Goal: Information Seeking & Learning: Learn about a topic

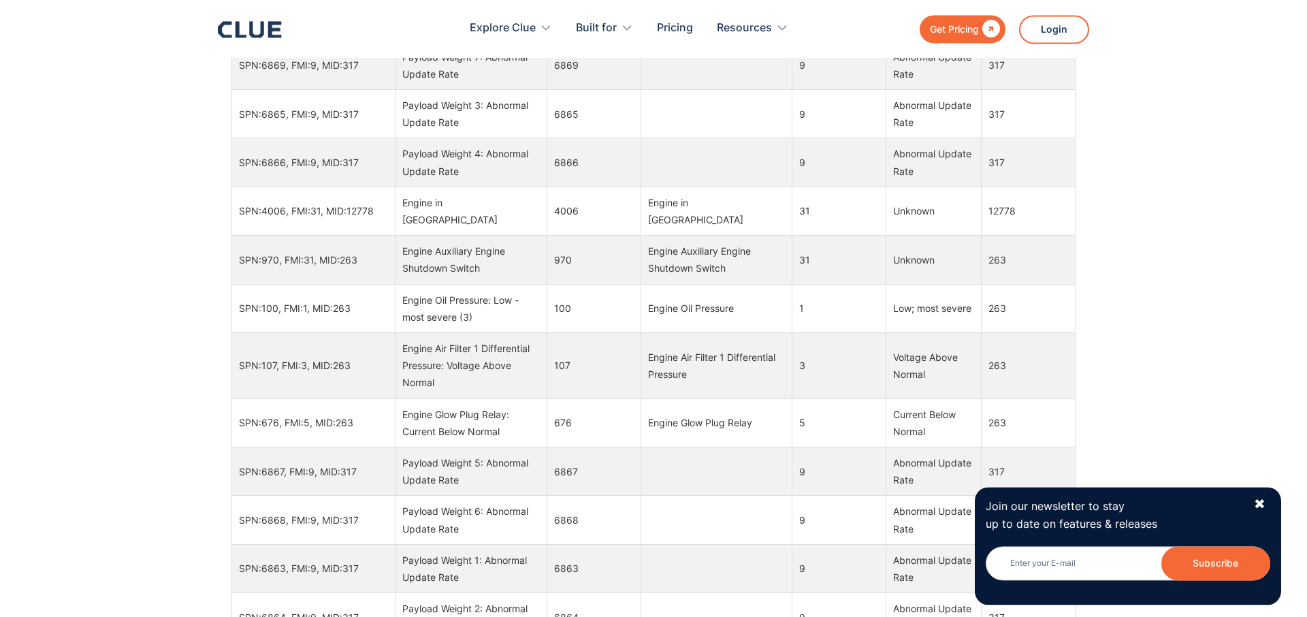
scroll to position [1132, 0]
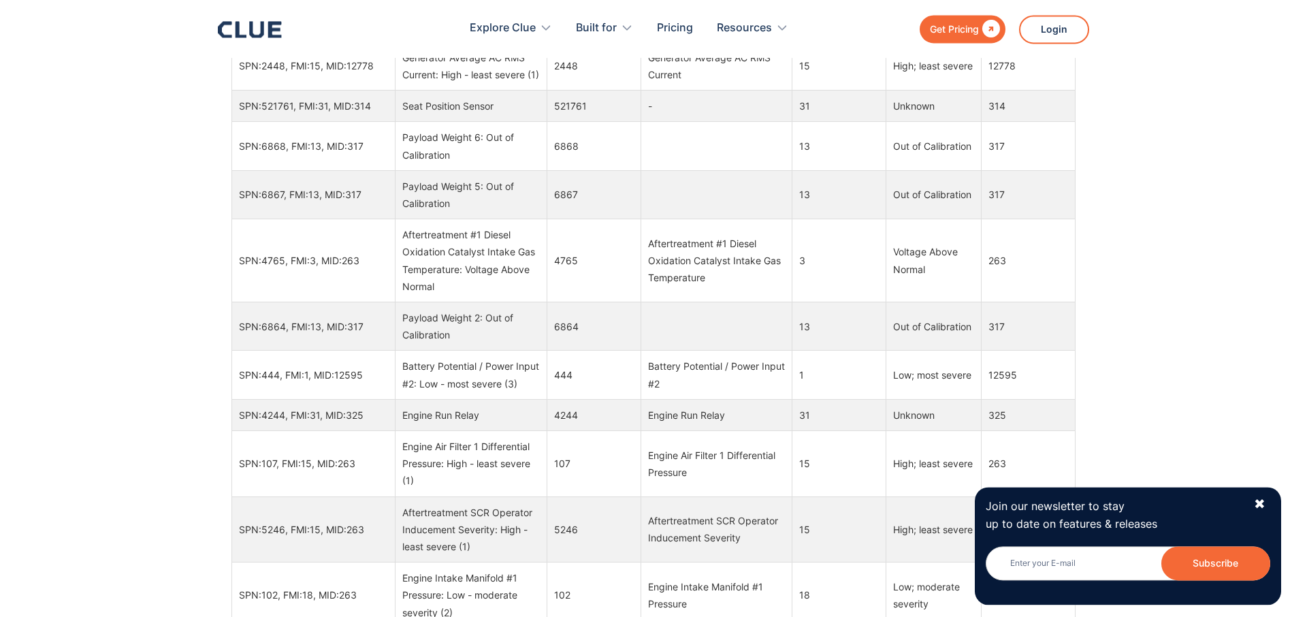
drag, startPoint x: 926, startPoint y: 309, endPoint x: 932, endPoint y: 356, distance: 47.4
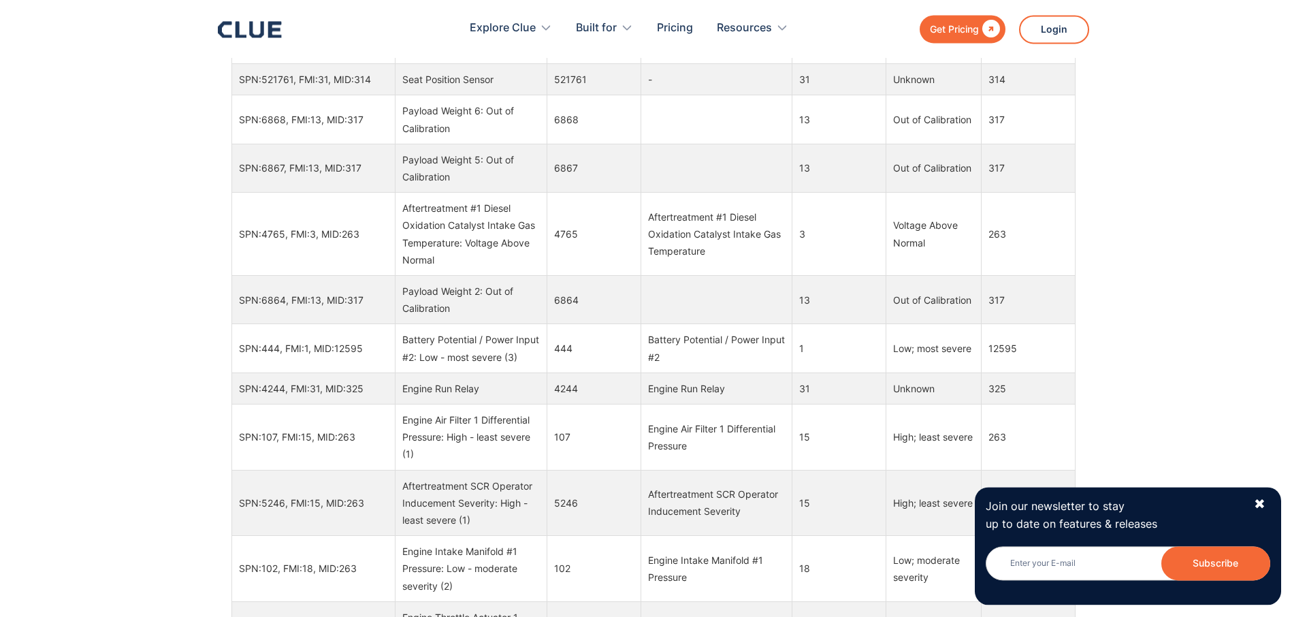
drag, startPoint x: 932, startPoint y: 356, endPoint x: 928, endPoint y: 374, distance: 18.8
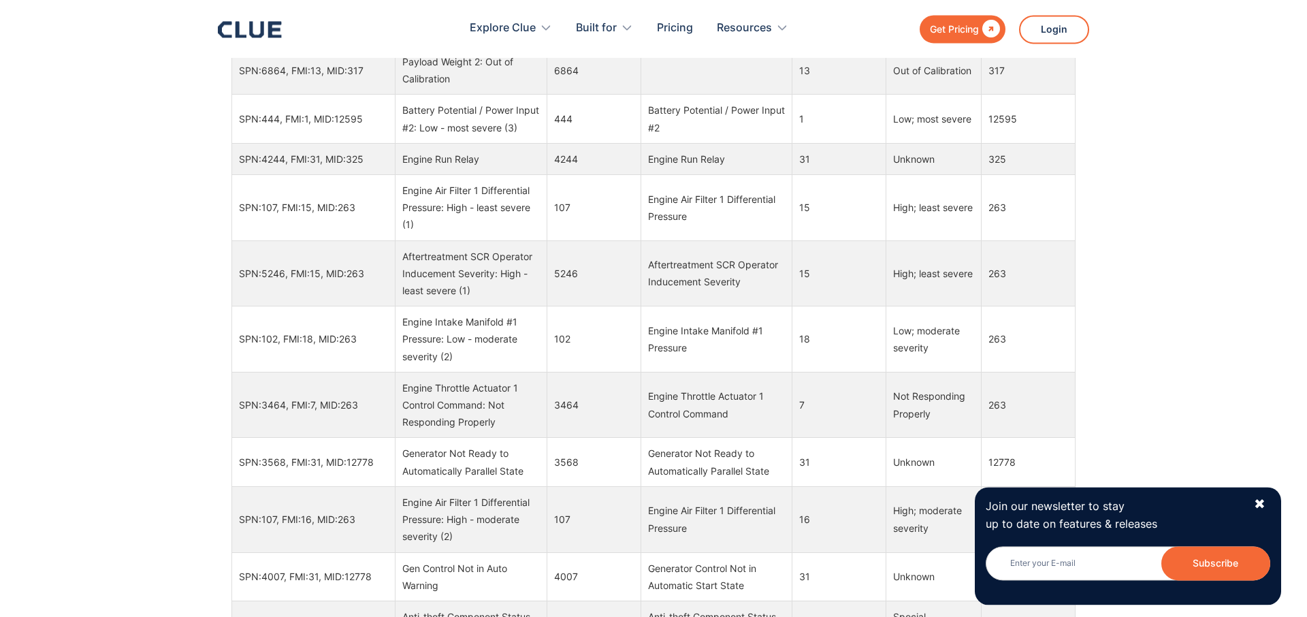
drag, startPoint x: 927, startPoint y: 374, endPoint x: 927, endPoint y: 467, distance: 92.6
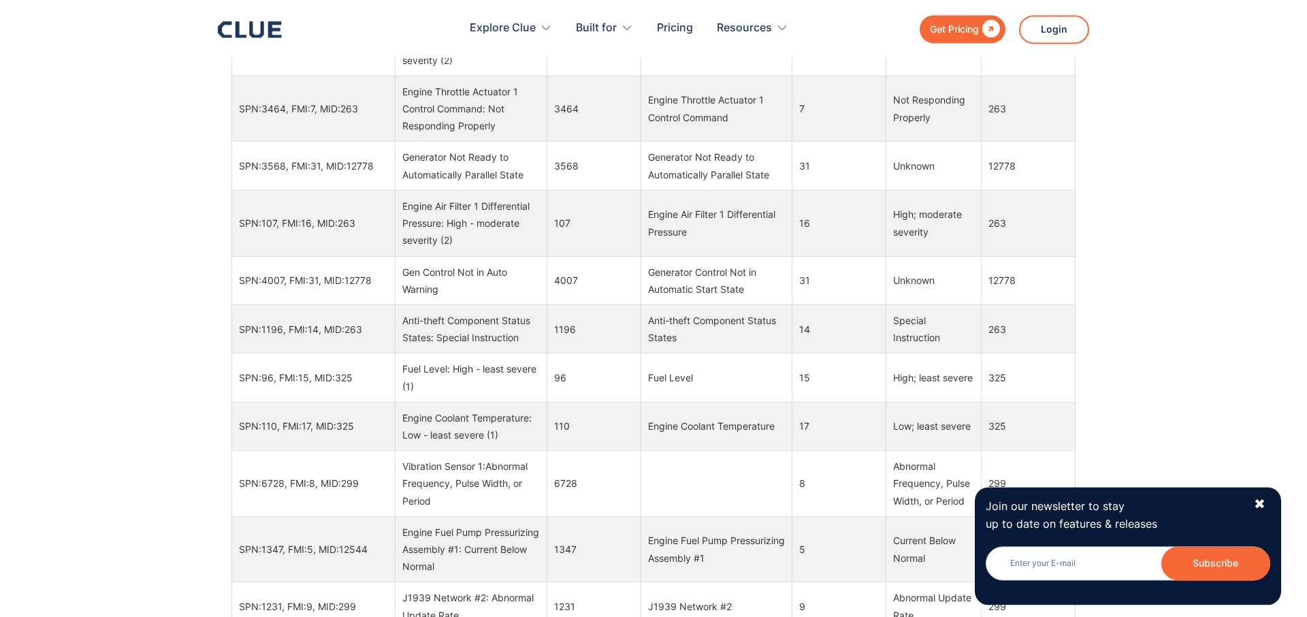
drag, startPoint x: 853, startPoint y: 345, endPoint x: 877, endPoint y: 442, distance: 99.4
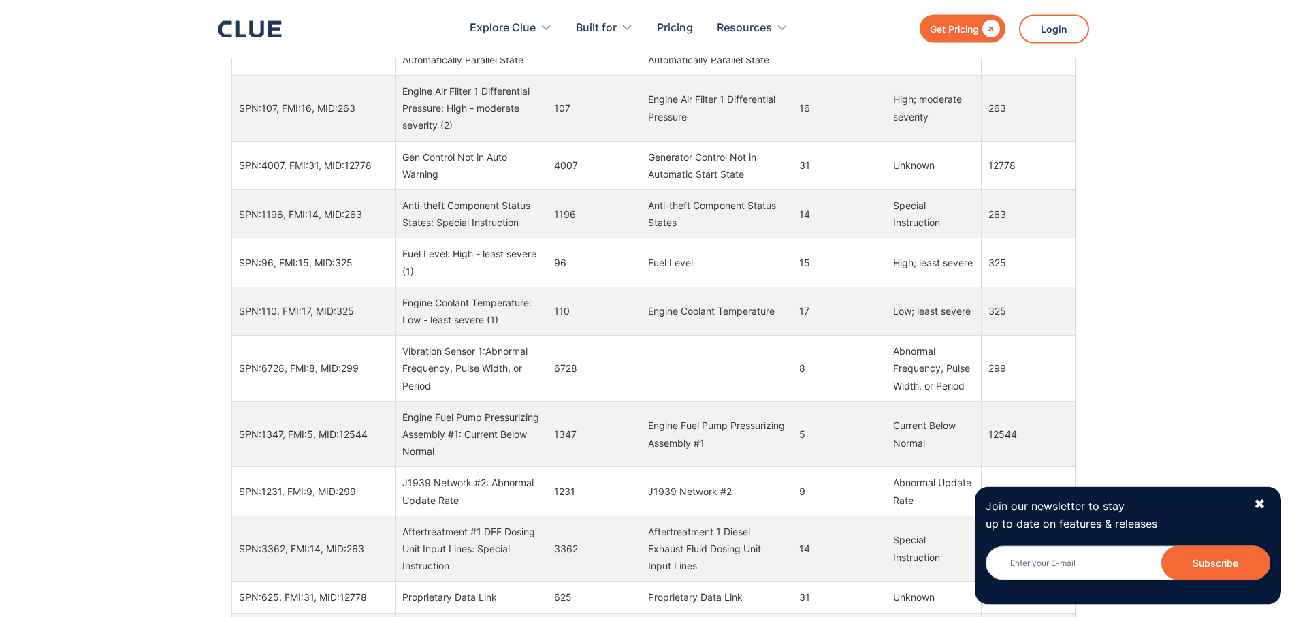
scroll to position [1405, 0]
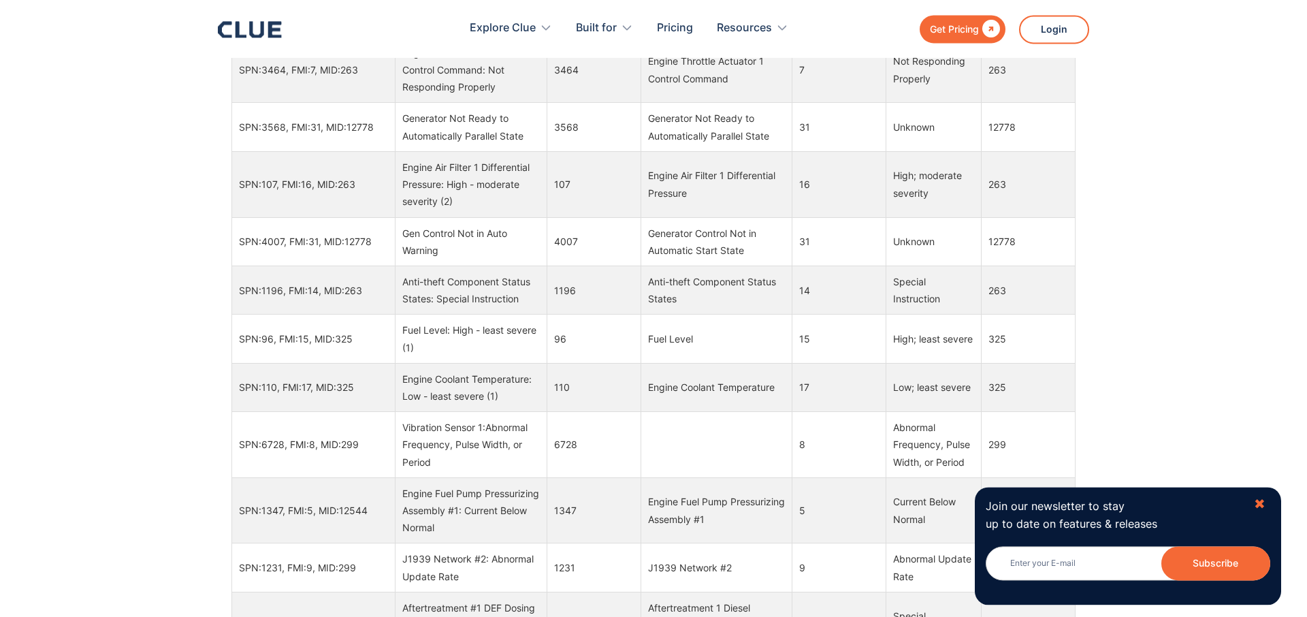
click at [1260, 501] on div "✖" at bounding box center [1260, 503] width 12 height 17
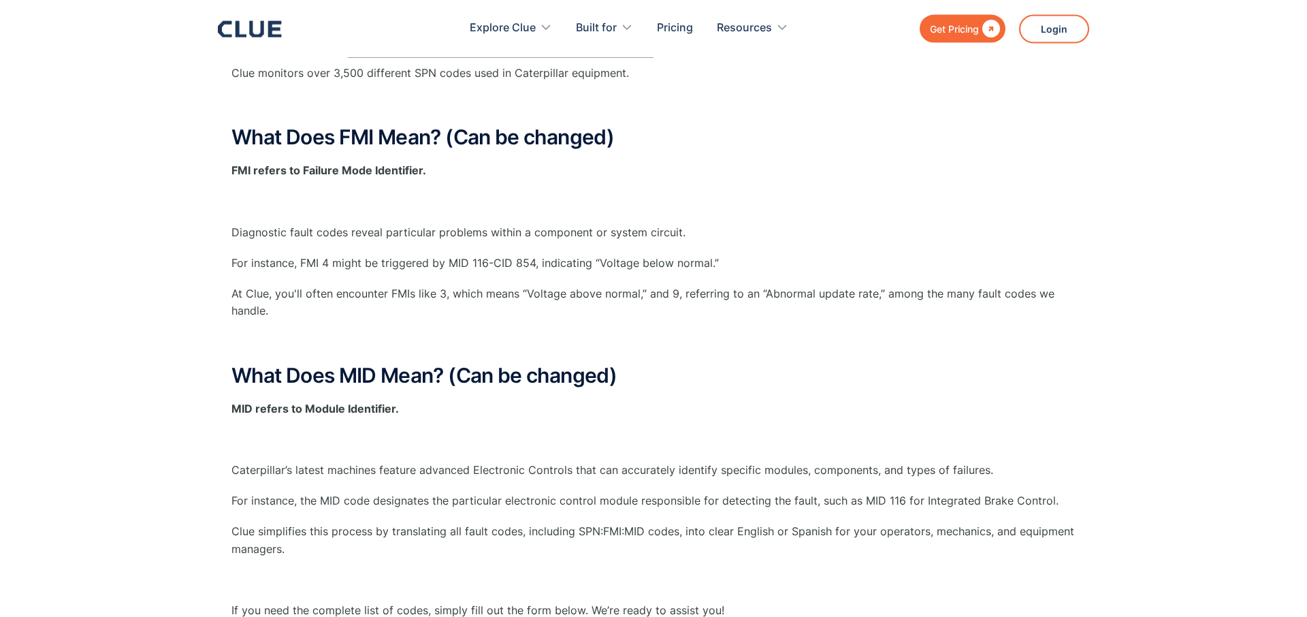
scroll to position [0, 0]
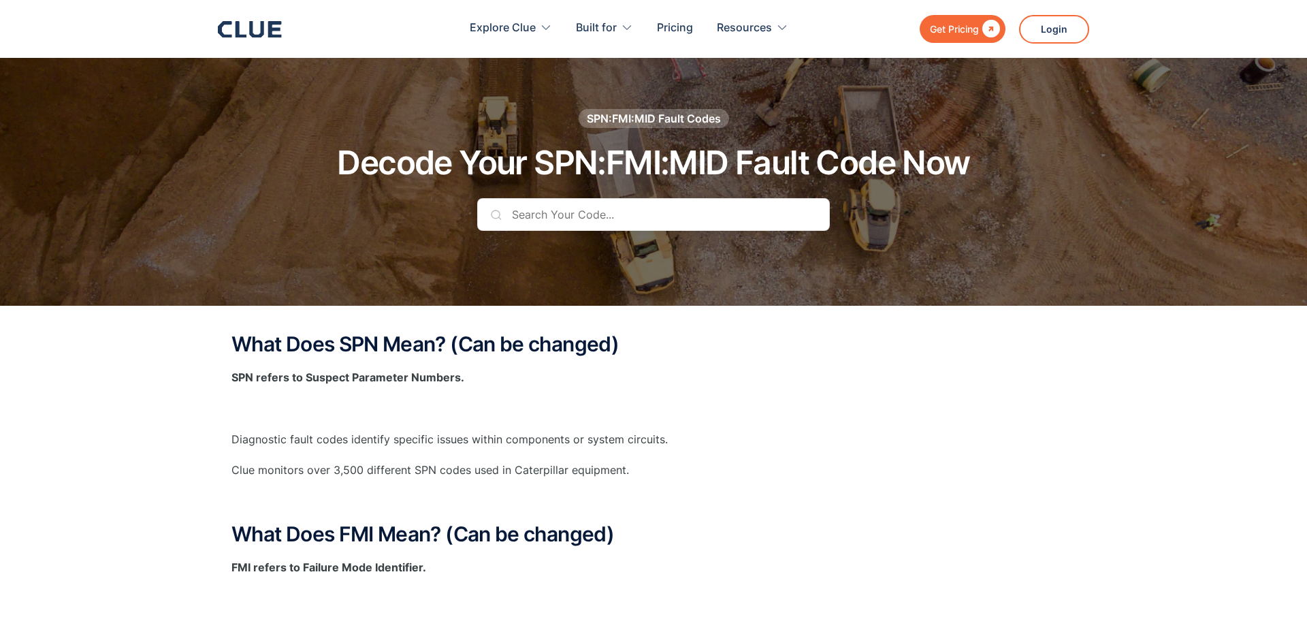
drag, startPoint x: 1114, startPoint y: 423, endPoint x: 1049, endPoint y: 51, distance: 378.0
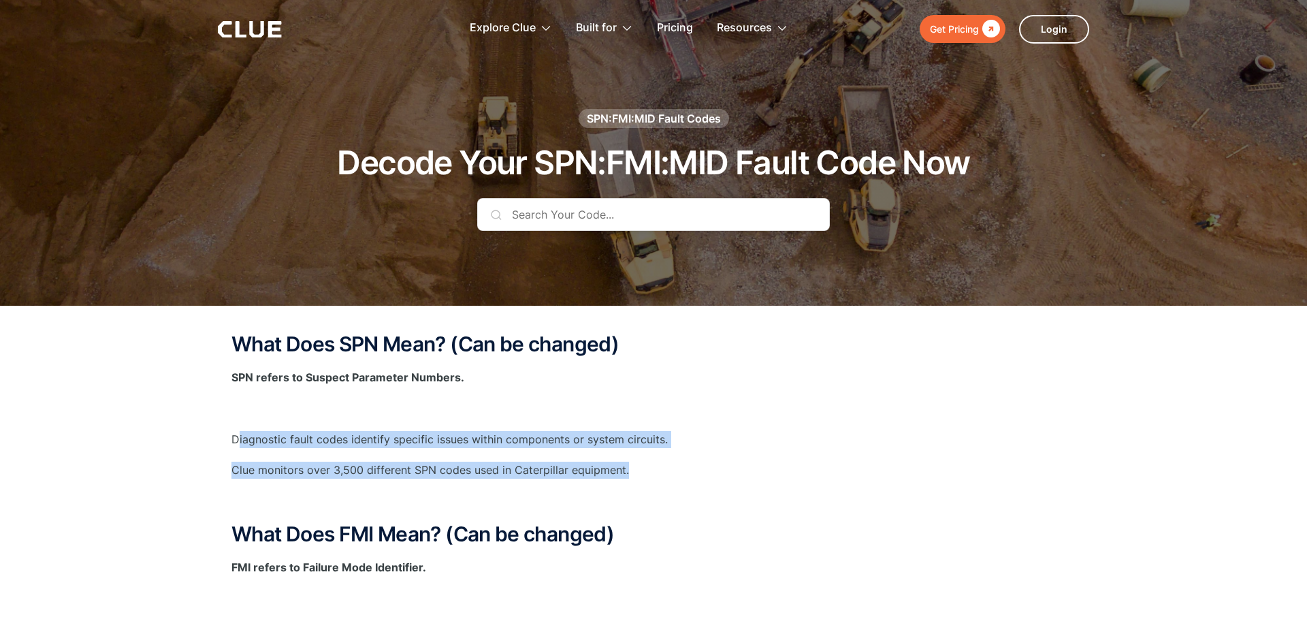
drag, startPoint x: 647, startPoint y: 478, endPoint x: 235, endPoint y: 427, distance: 414.2
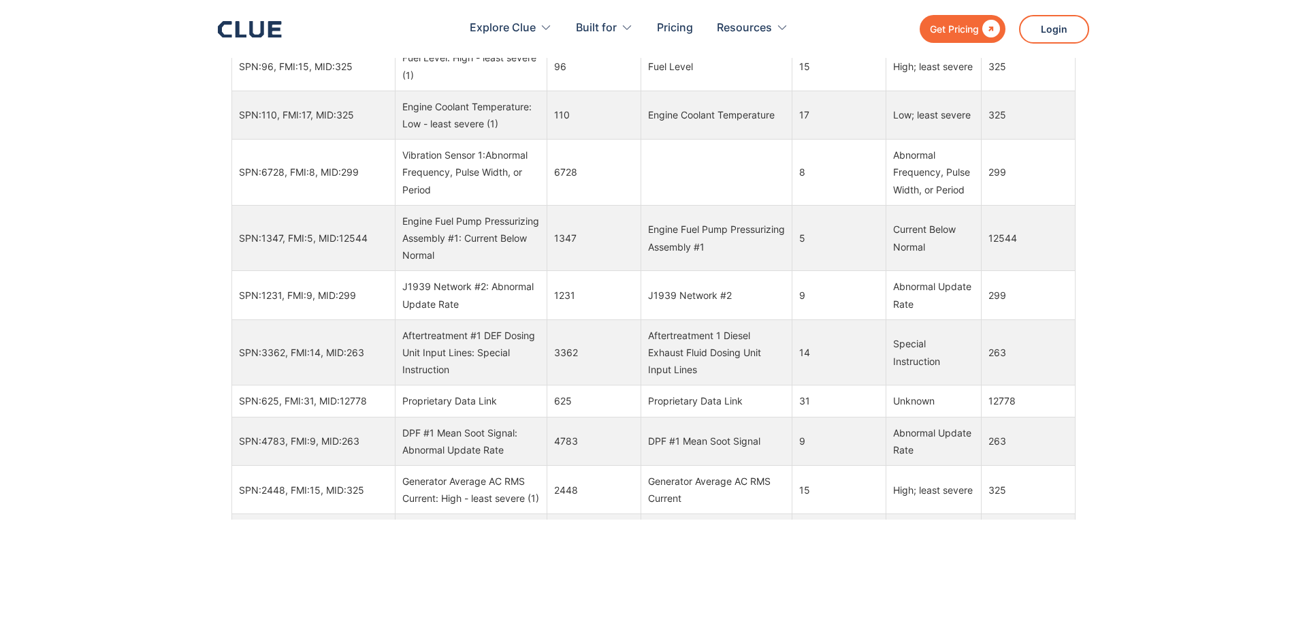
drag, startPoint x: 1038, startPoint y: 677, endPoint x: 1047, endPoint y: 677, distance: 9.5
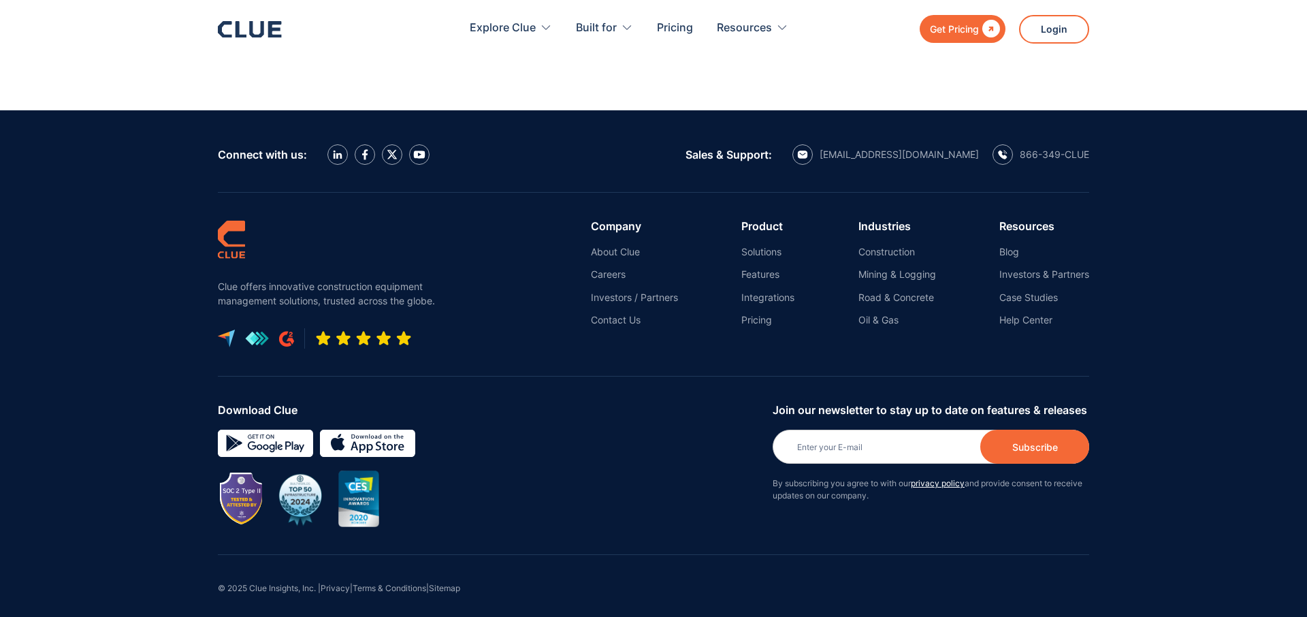
drag, startPoint x: 1105, startPoint y: 358, endPoint x: 1113, endPoint y: 668, distance: 310.5
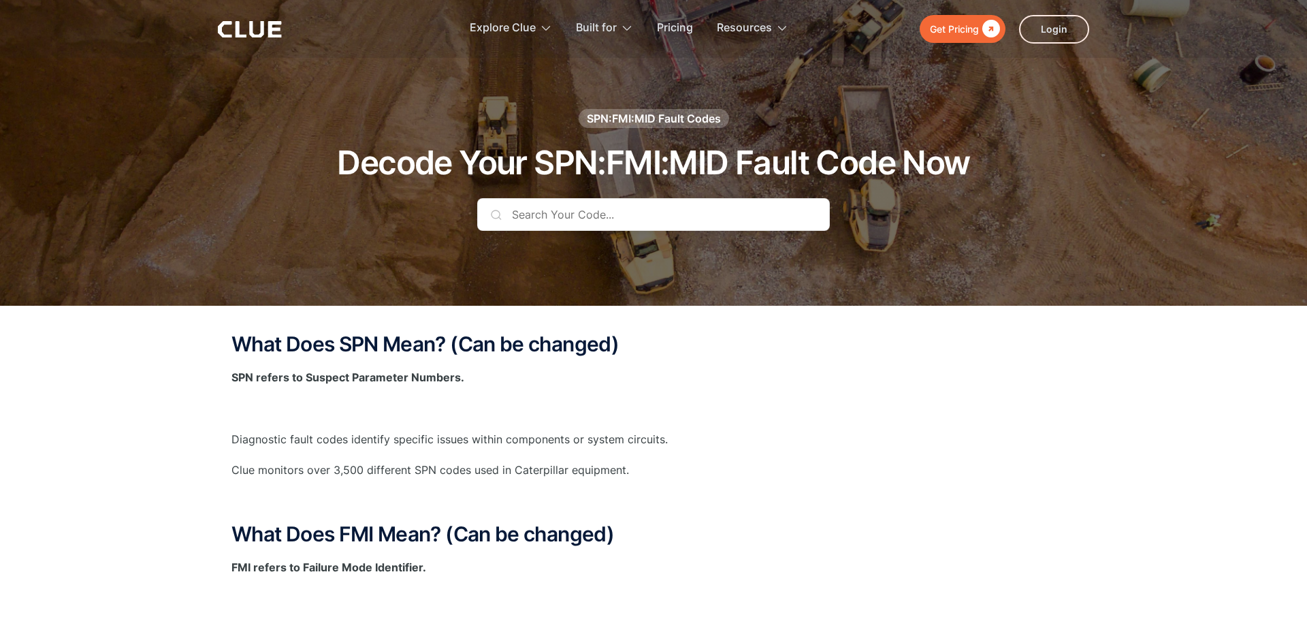
drag, startPoint x: 1116, startPoint y: 488, endPoint x: 1026, endPoint y: -58, distance: 553.2
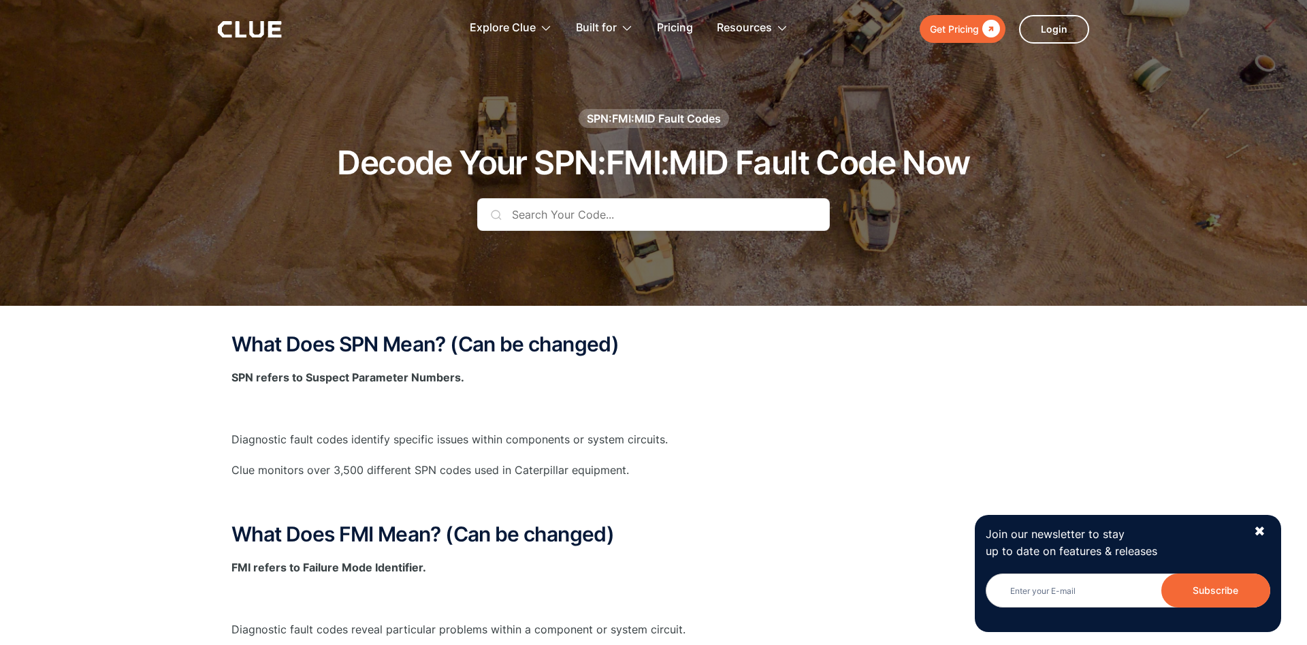
click at [786, 382] on p "SPN refers to Suspect Parameter Numbers." at bounding box center [653, 377] width 844 height 17
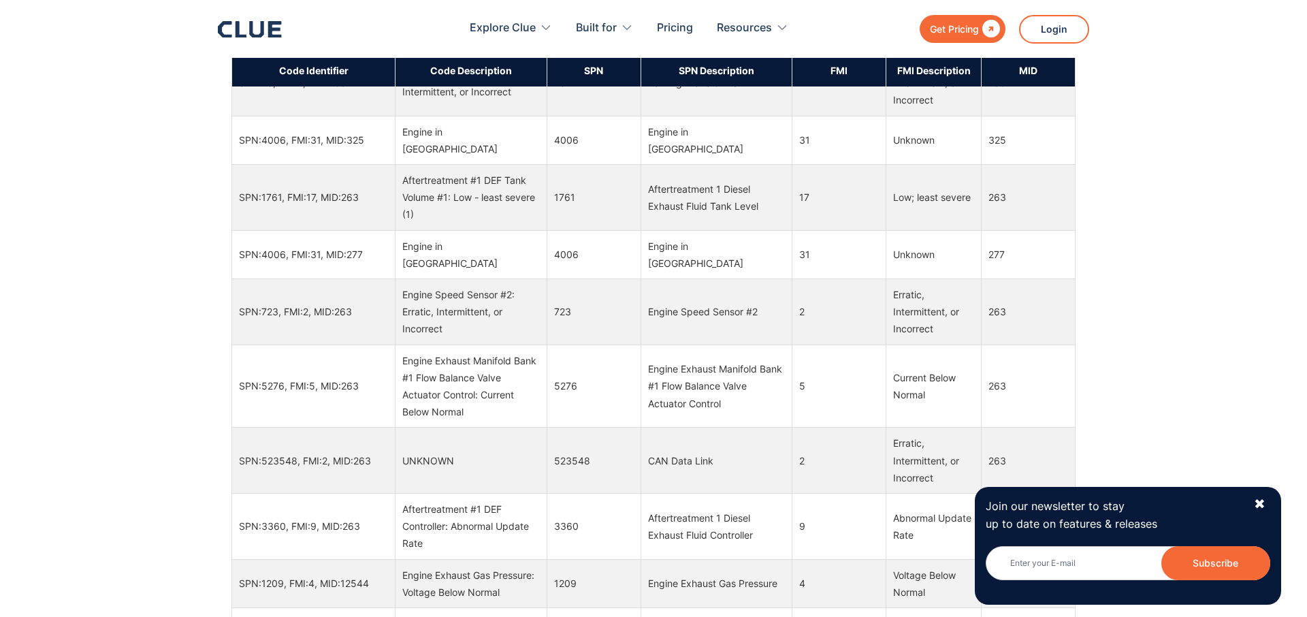
scroll to position [15112, 0]
